Goal: Task Accomplishment & Management: Use online tool/utility

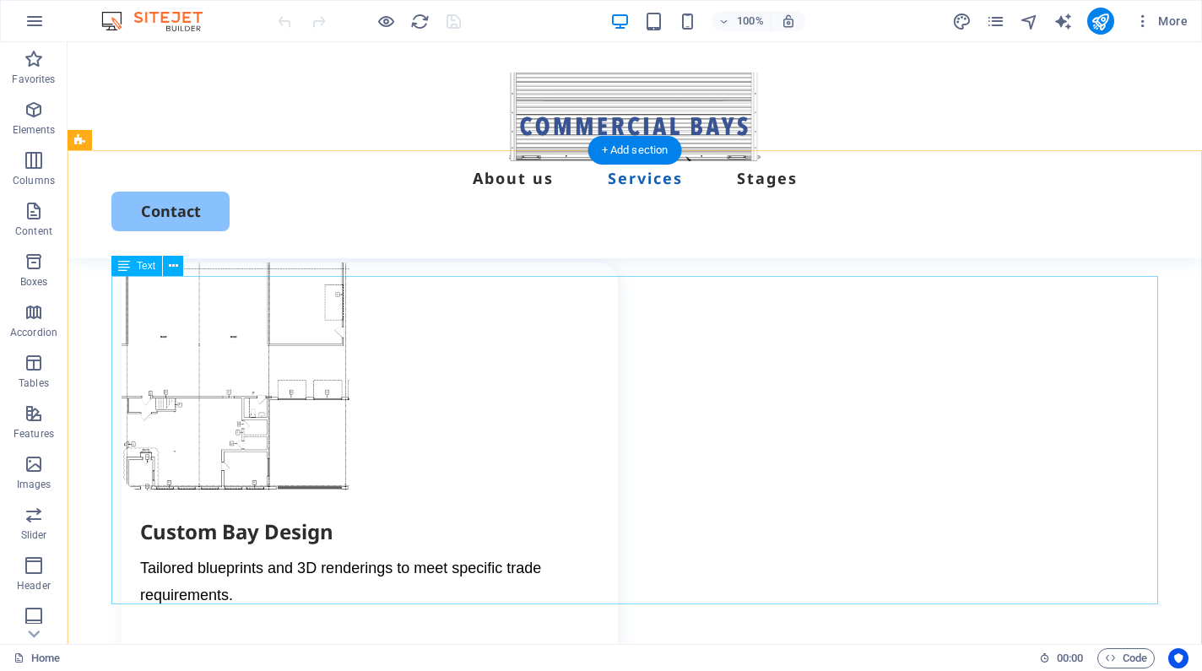
scroll to position [2299, 0]
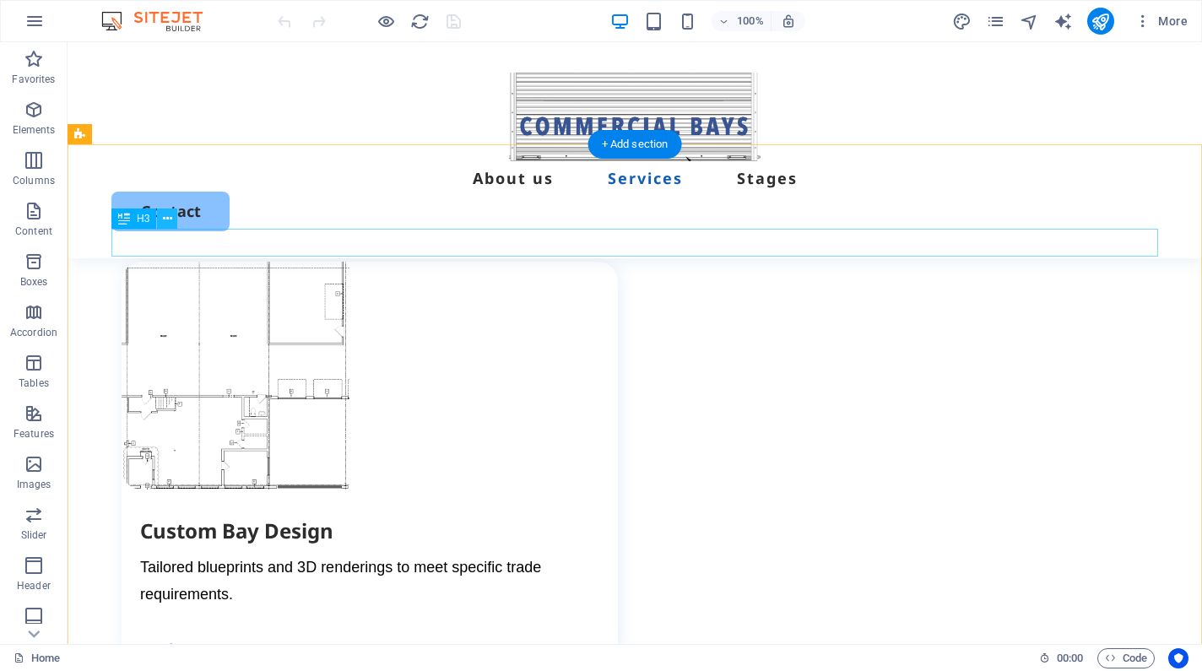
click at [172, 222] on button at bounding box center [167, 219] width 20 height 20
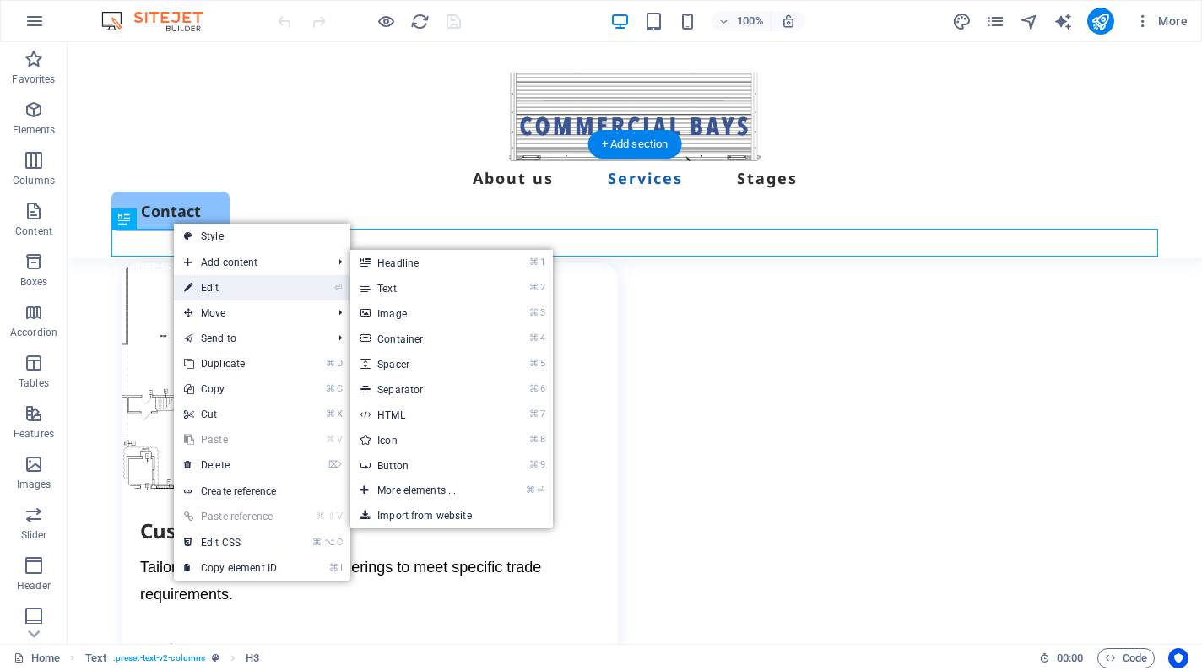
click at [191, 282] on icon at bounding box center [188, 287] width 8 height 25
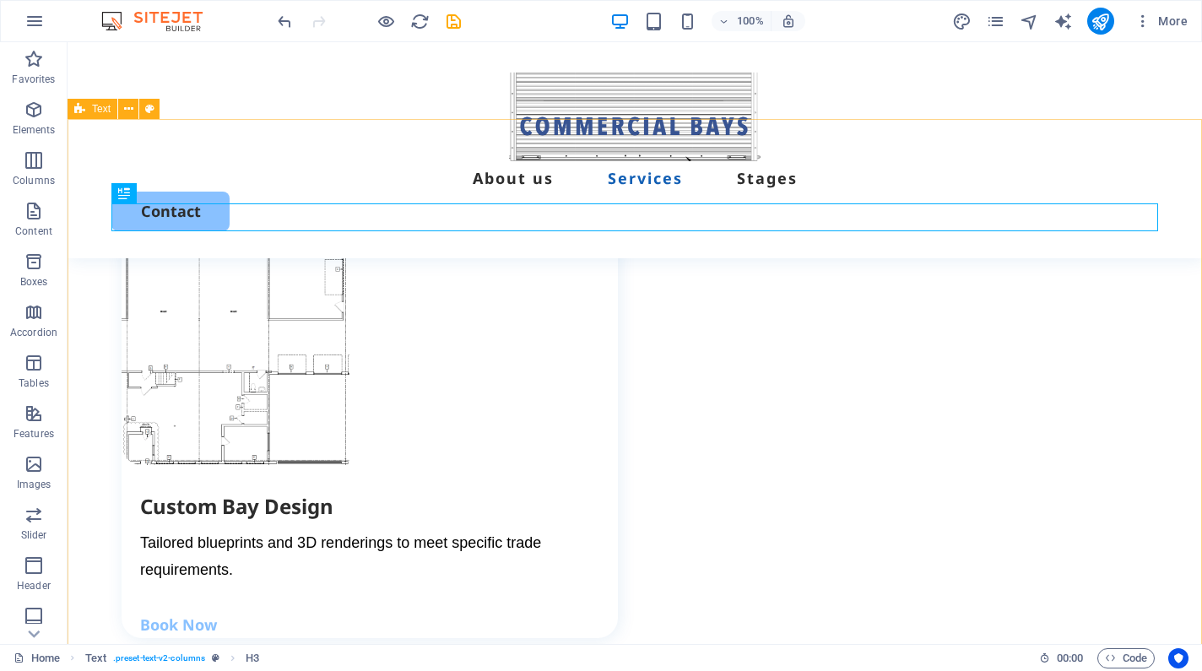
scroll to position [2324, 0]
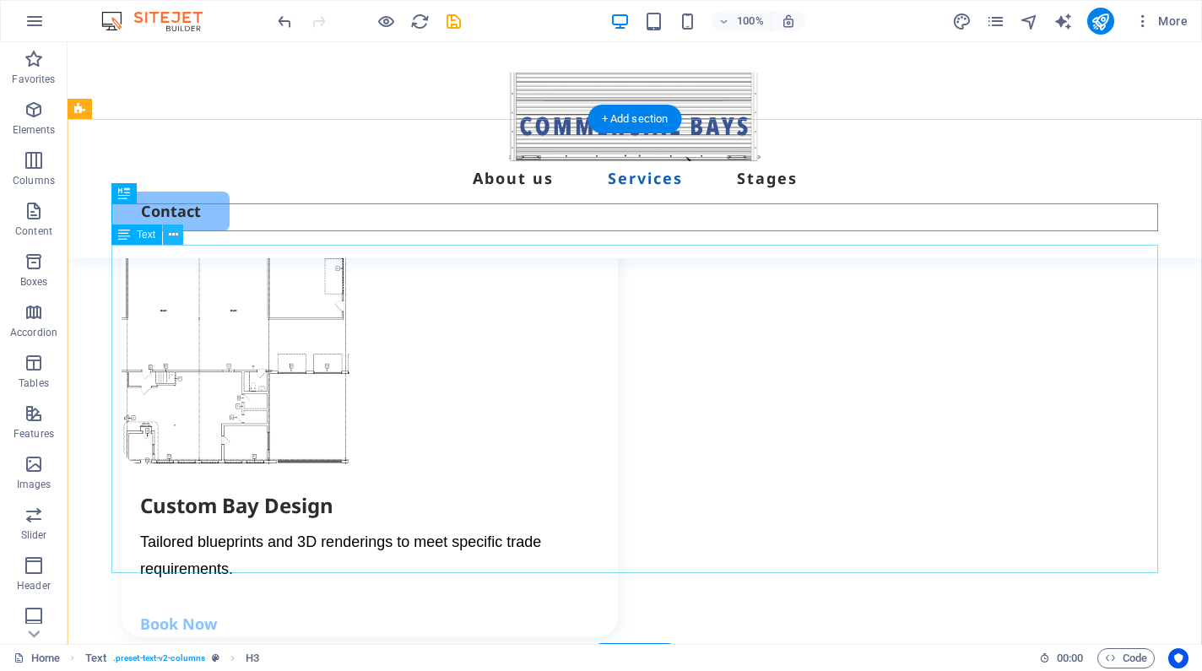
click at [169, 237] on icon at bounding box center [173, 235] width 9 height 18
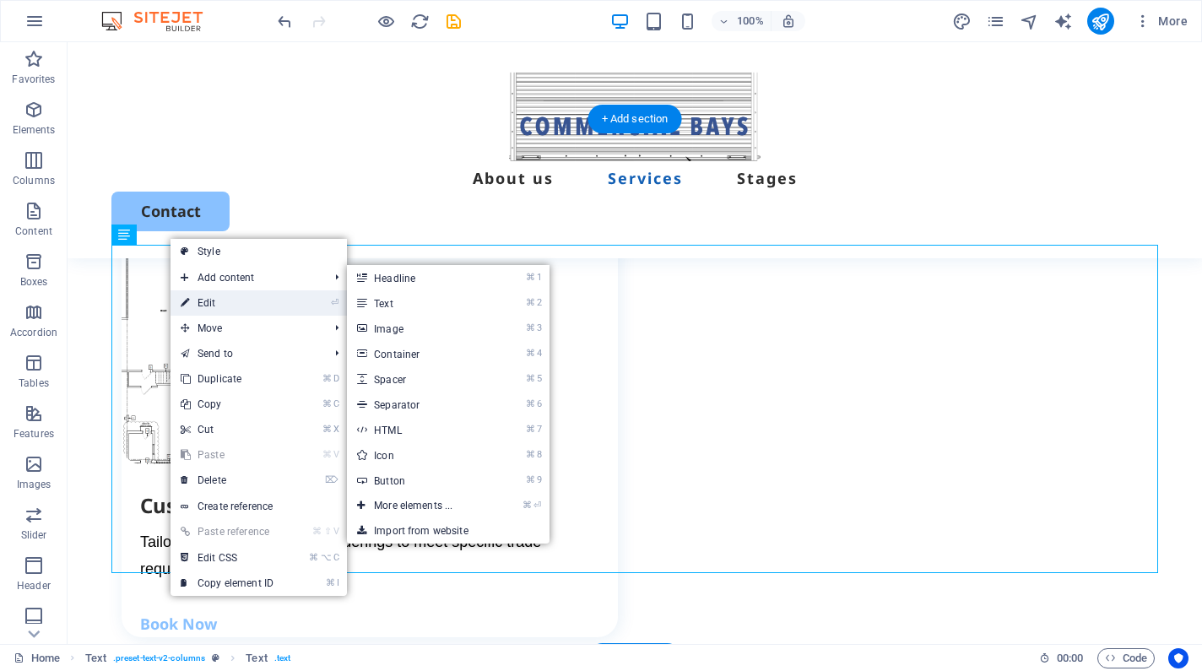
click at [184, 306] on icon at bounding box center [185, 302] width 8 height 25
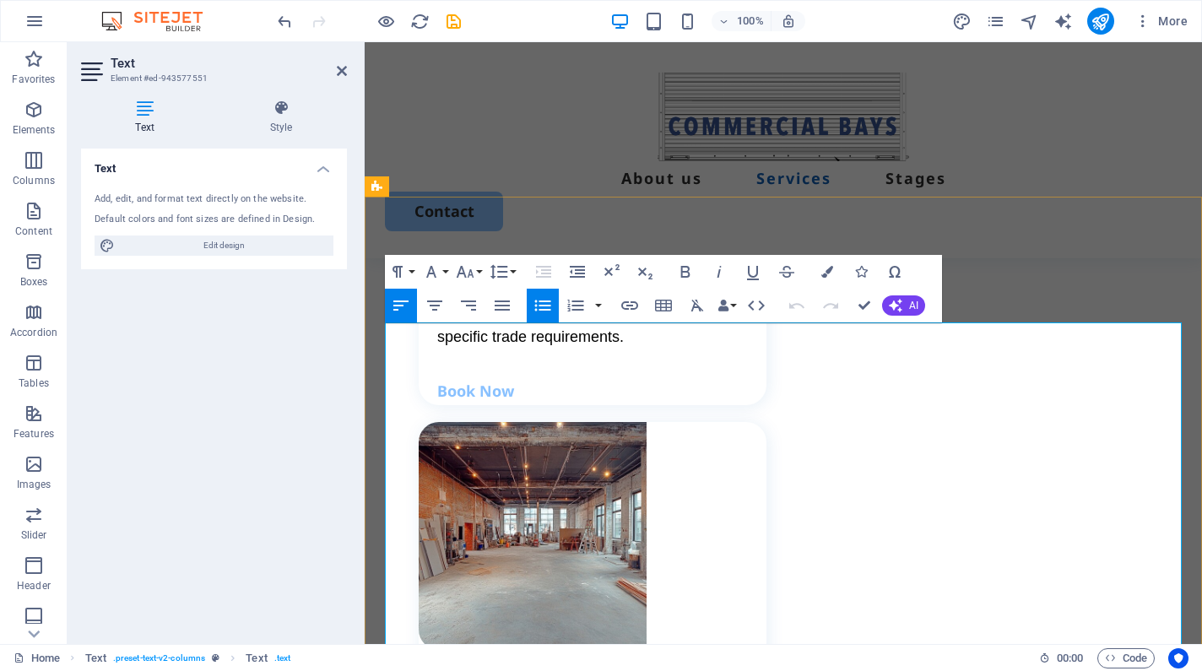
scroll to position [2524, 0]
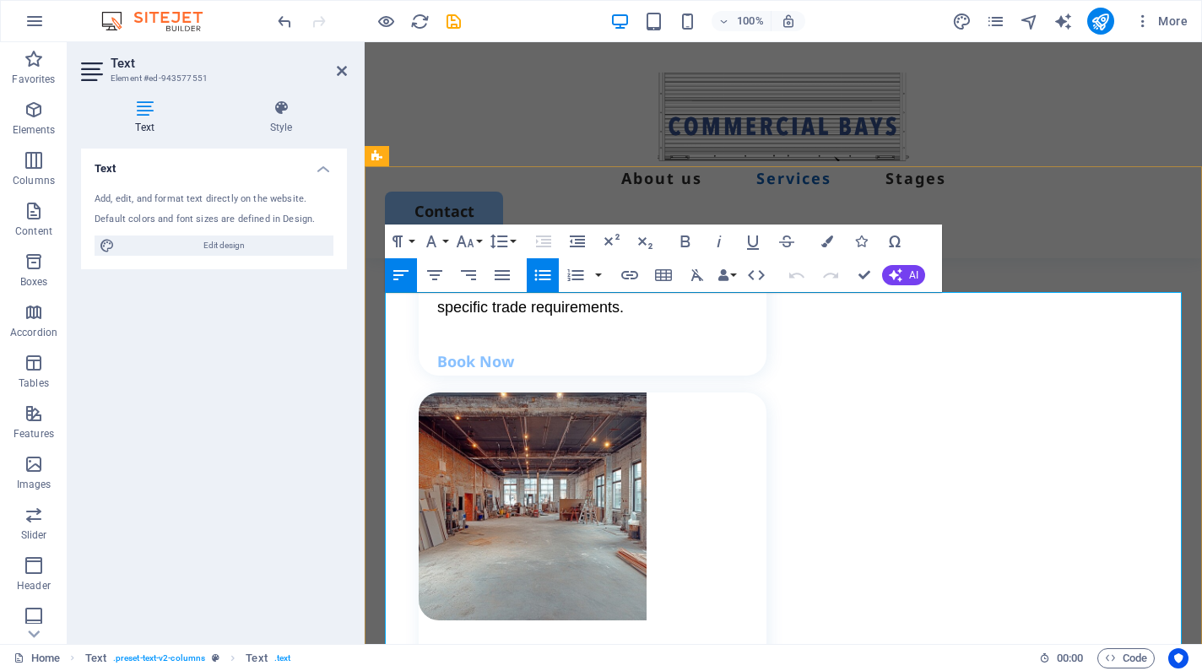
scroll to position [2557, 0]
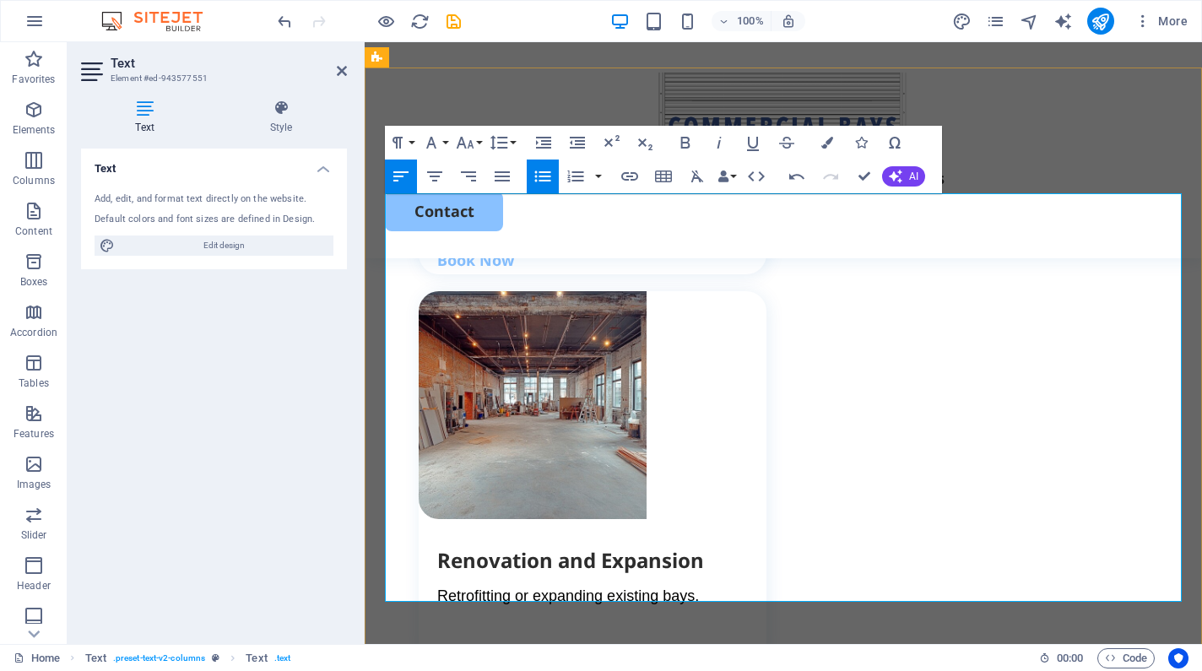
scroll to position [2659, 0]
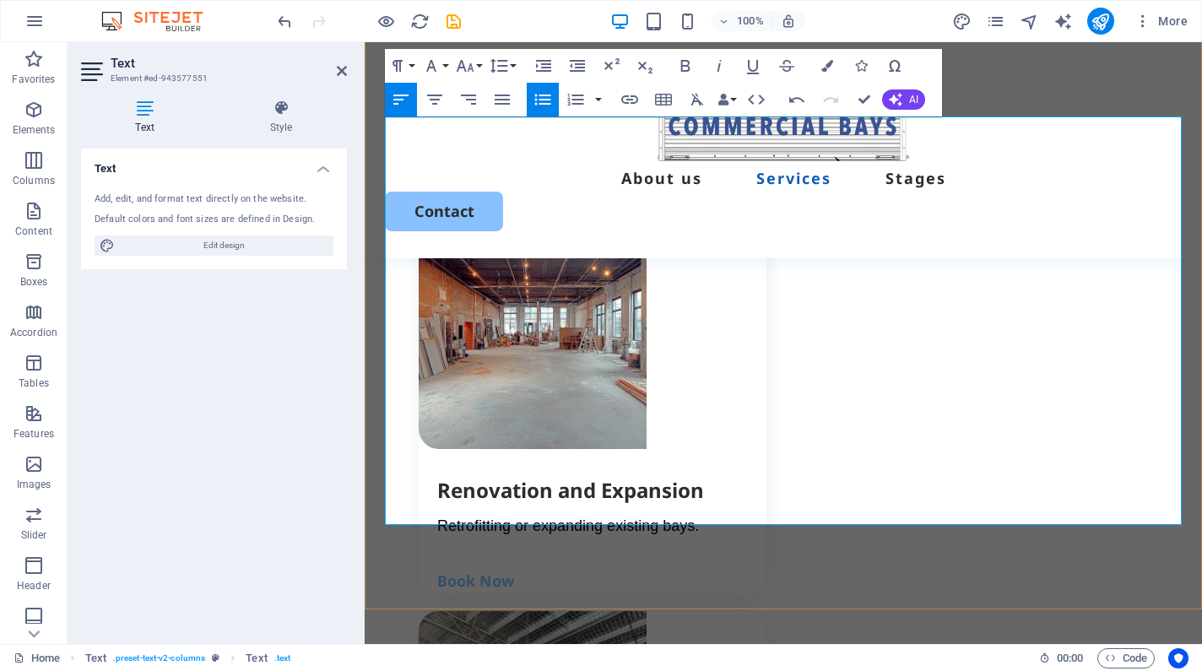
scroll to position [2728, 0]
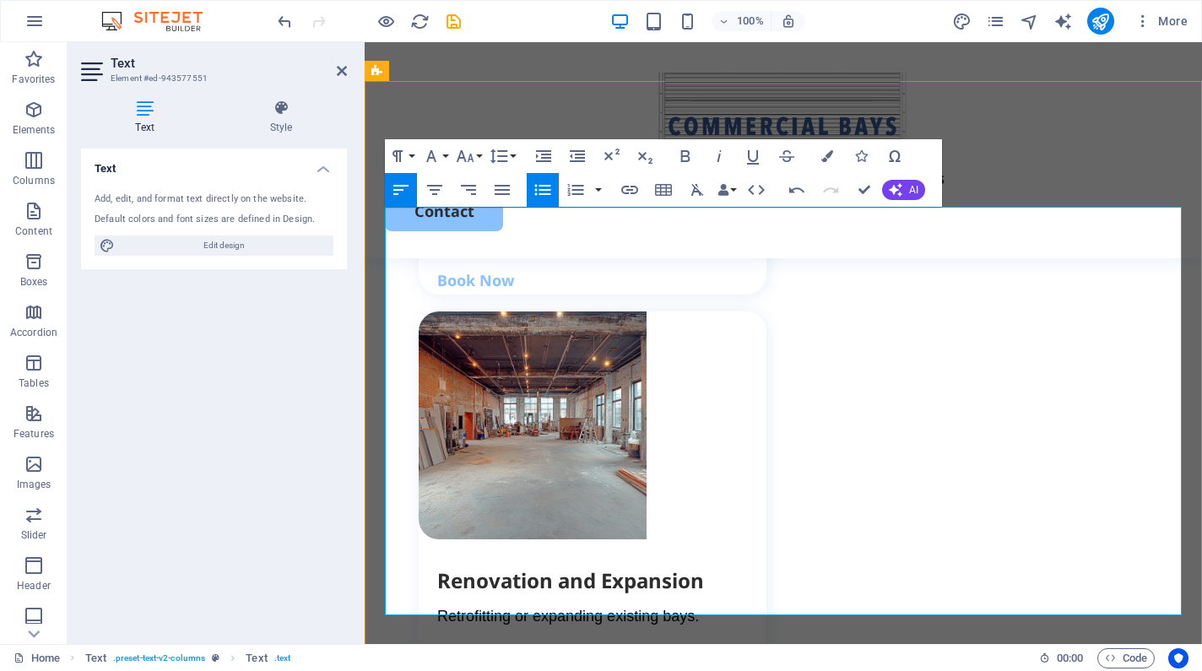
scroll to position [2629, 0]
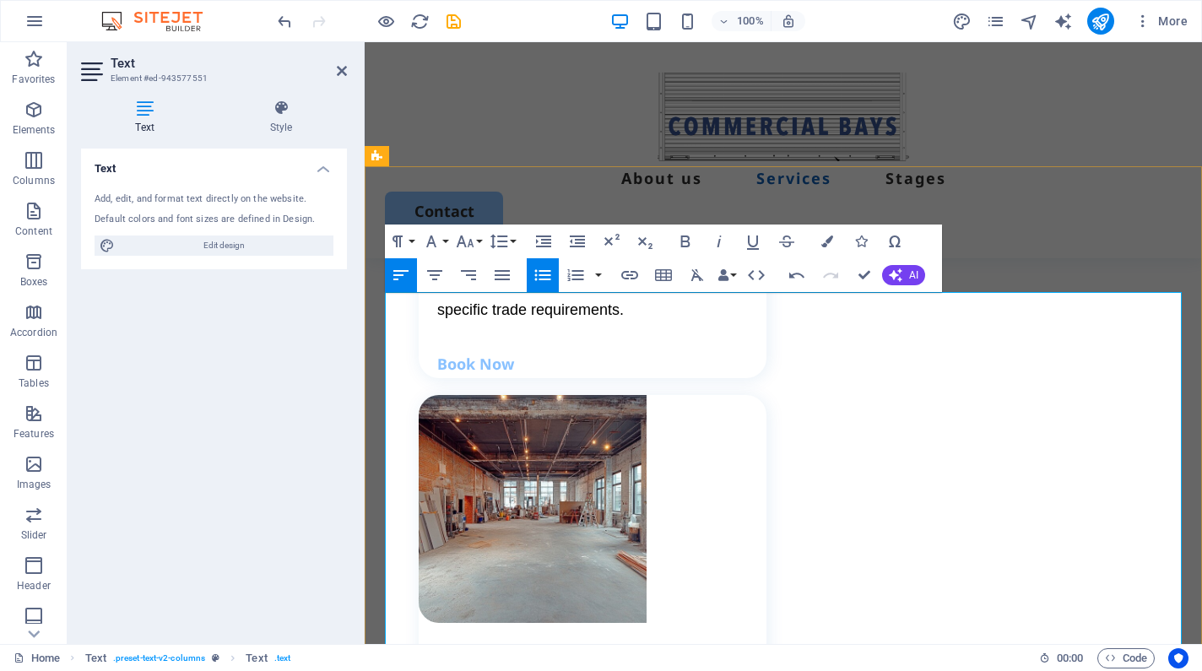
scroll to position [2548, 0]
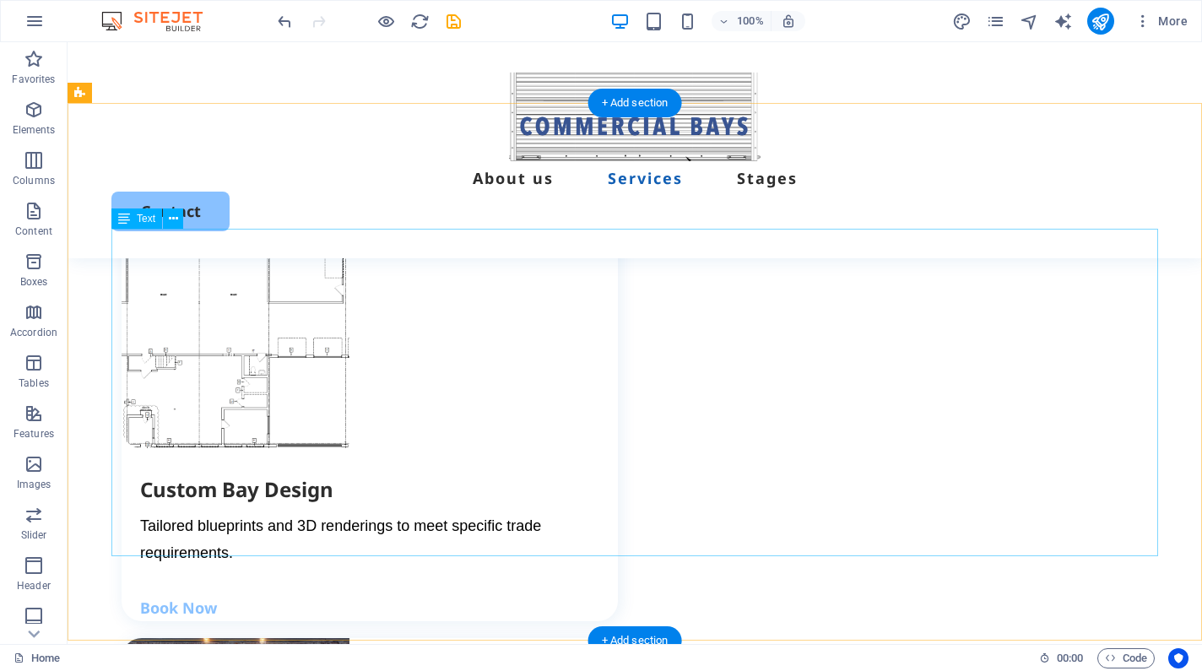
scroll to position [2345, 0]
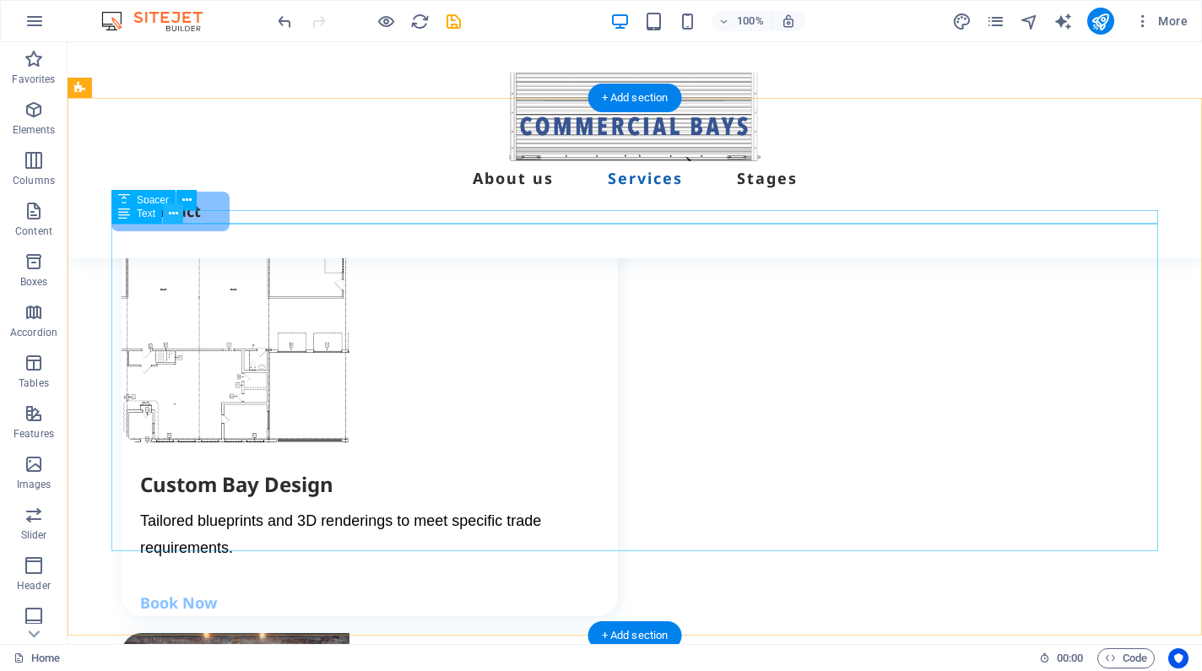
click at [175, 213] on icon at bounding box center [173, 214] width 9 height 18
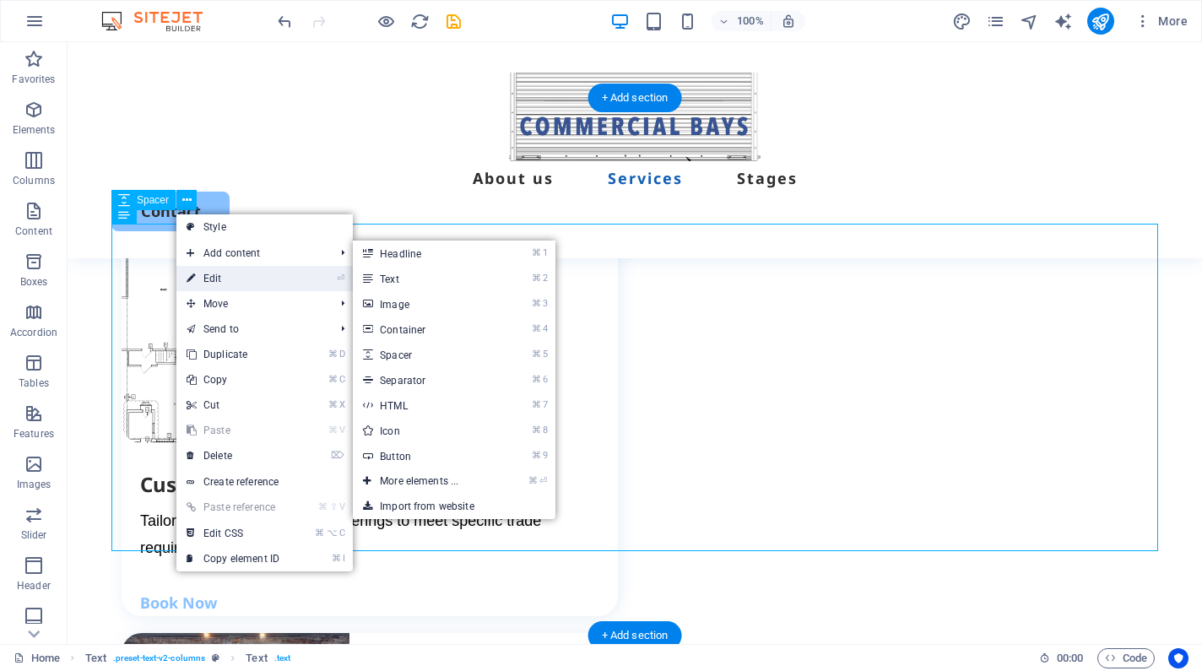
click at [198, 277] on link "⏎ Edit" at bounding box center [232, 278] width 113 height 25
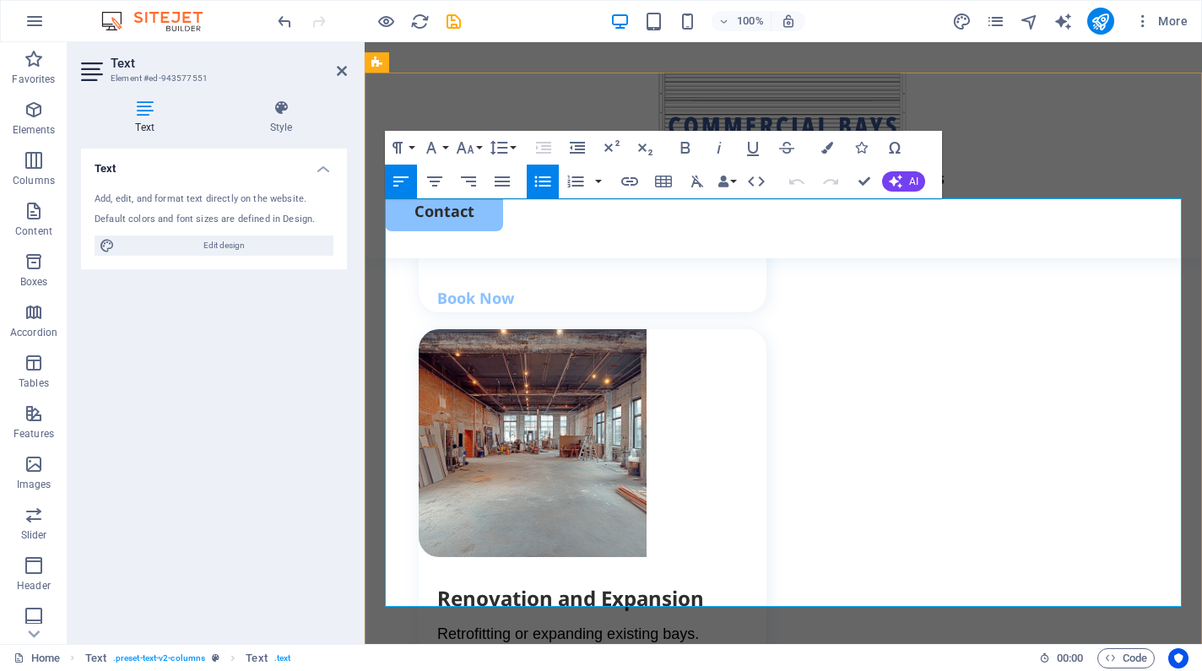
scroll to position [2641, 0]
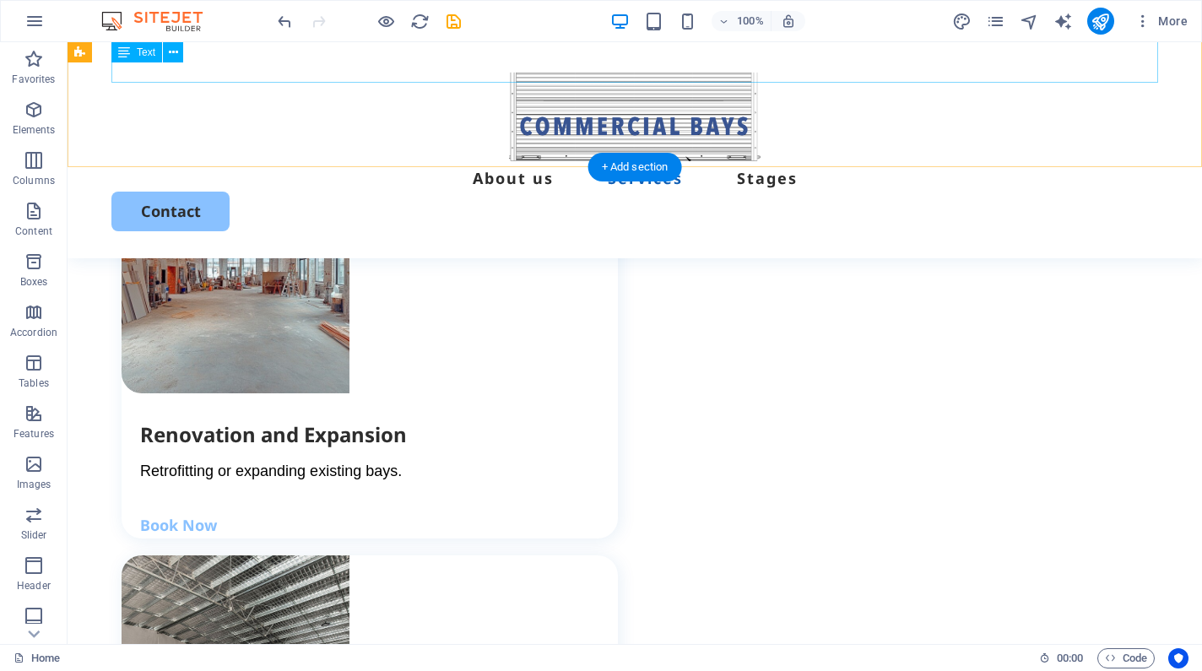
scroll to position [2813, 0]
